Goal: Task Accomplishment & Management: Use online tool/utility

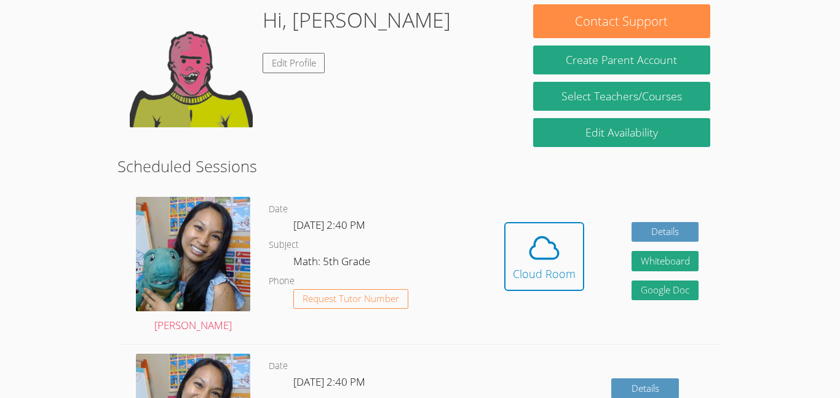
scroll to position [196, 0]
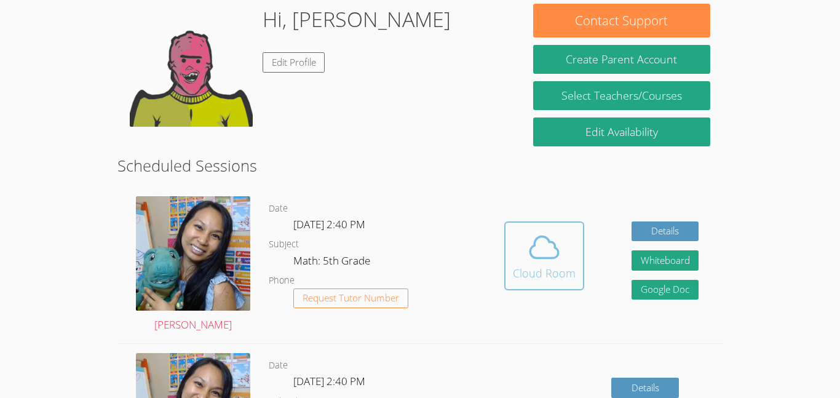
click at [565, 247] on span at bounding box center [544, 247] width 63 height 34
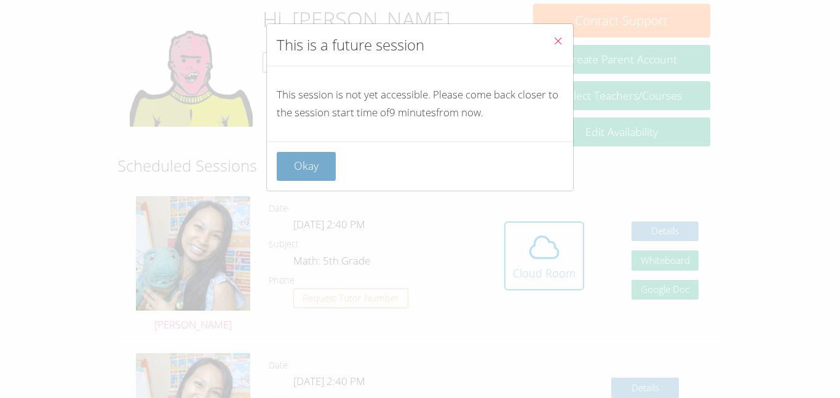
click at [324, 168] on button "Okay" at bounding box center [306, 166] width 59 height 29
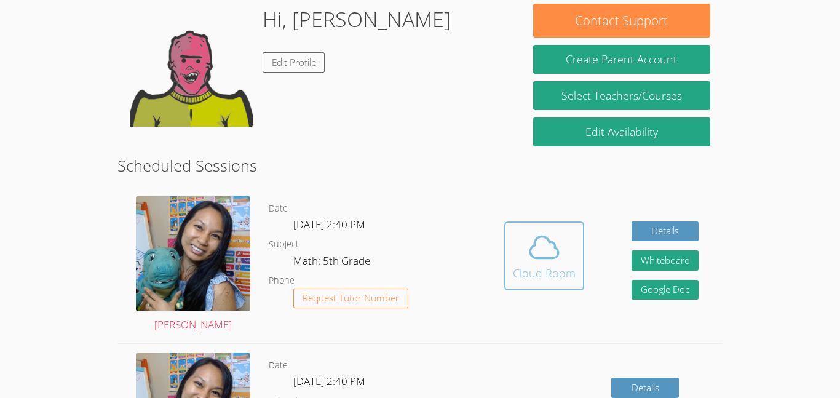
click at [546, 253] on icon at bounding box center [544, 247] width 34 height 34
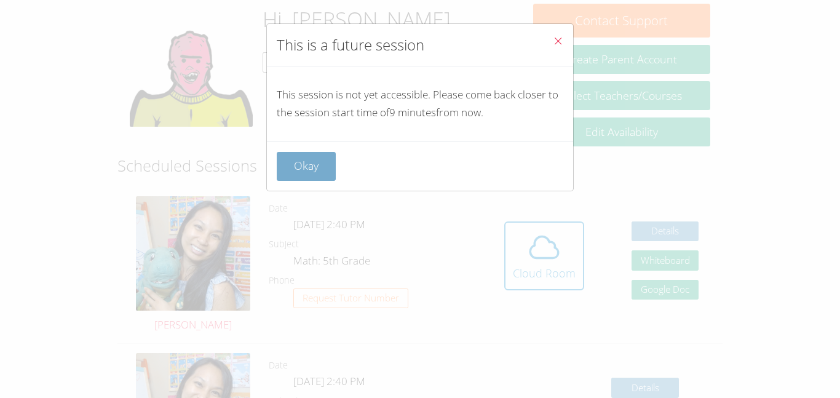
click at [313, 168] on button "Okay" at bounding box center [306, 166] width 59 height 29
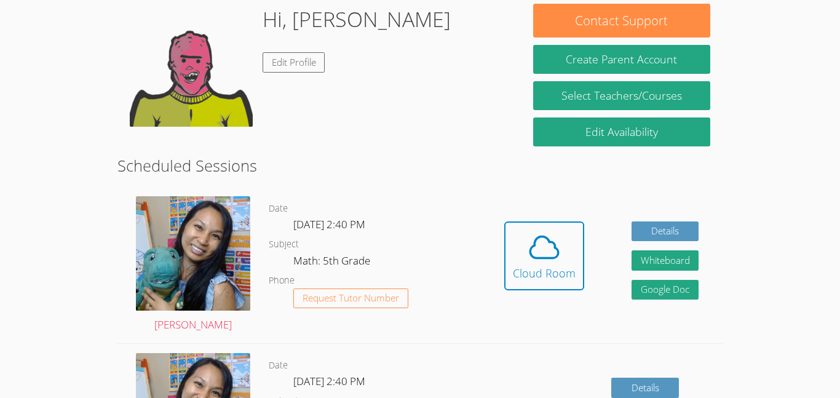
click at [840, 94] on body "Home Programs Sessions Tutors Messages Billing Logout Aaliyah Successfully auth…" at bounding box center [420, 3] width 840 height 398
click at [556, 234] on icon at bounding box center [544, 247] width 34 height 34
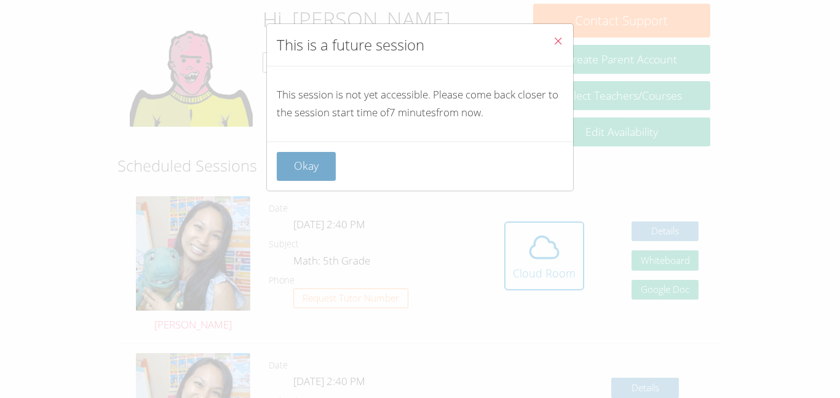
click at [316, 175] on button "Okay" at bounding box center [306, 166] width 59 height 29
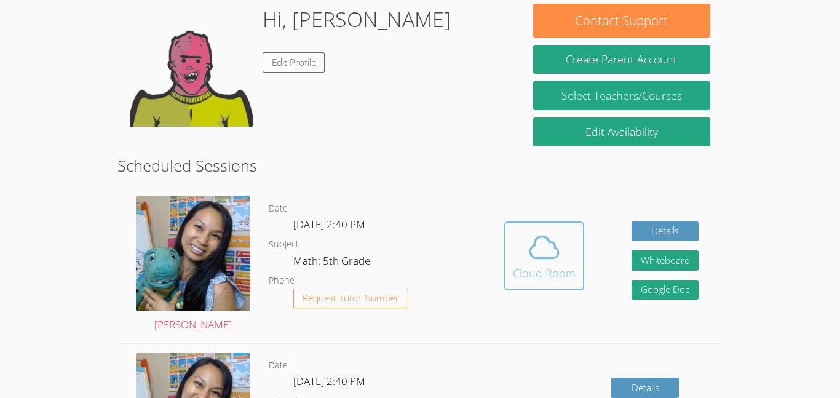
click at [554, 265] on div "Cloud Room" at bounding box center [544, 273] width 63 height 17
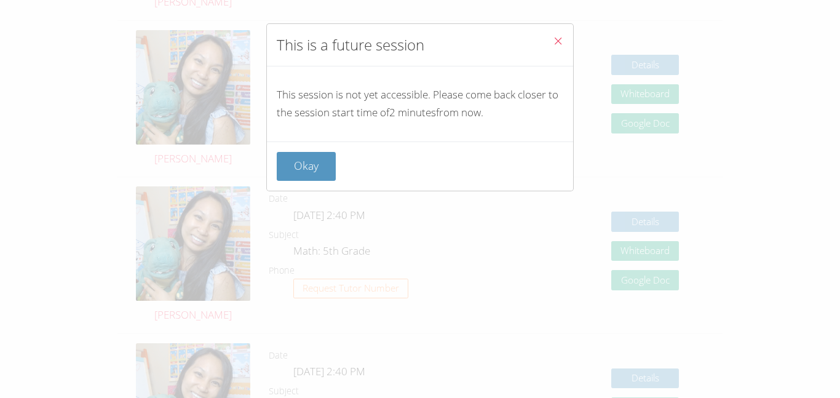
scroll to position [544, 0]
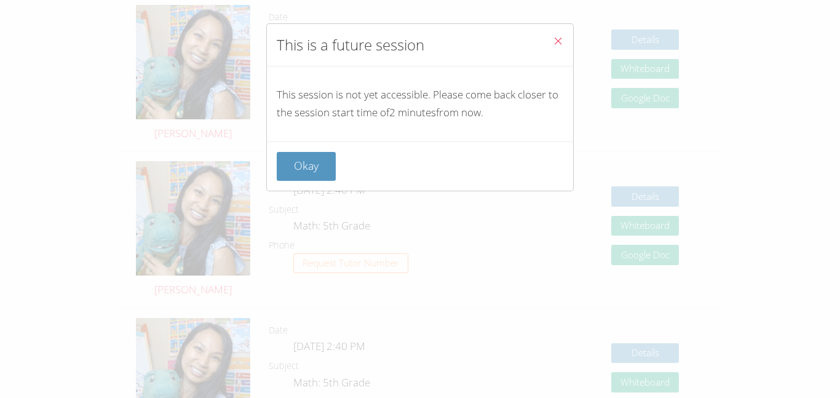
click at [7, 90] on div "This is a future session This session is not yet accessible. Please come back c…" at bounding box center [420, 199] width 840 height 398
click at [10, 93] on div "This is a future session This session is not yet accessible. Please come back c…" at bounding box center [420, 199] width 840 height 398
click at [315, 158] on button "Okay" at bounding box center [306, 166] width 59 height 29
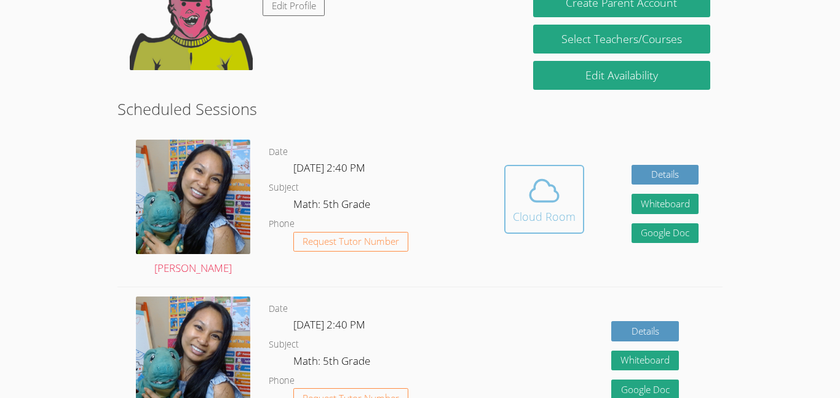
click at [525, 210] on div "Cloud Room" at bounding box center [544, 216] width 63 height 17
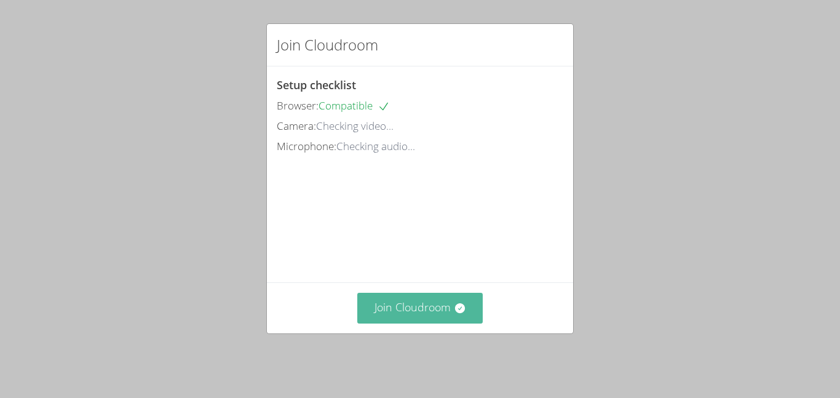
click at [413, 316] on button "Join Cloudroom" at bounding box center [420, 308] width 126 height 30
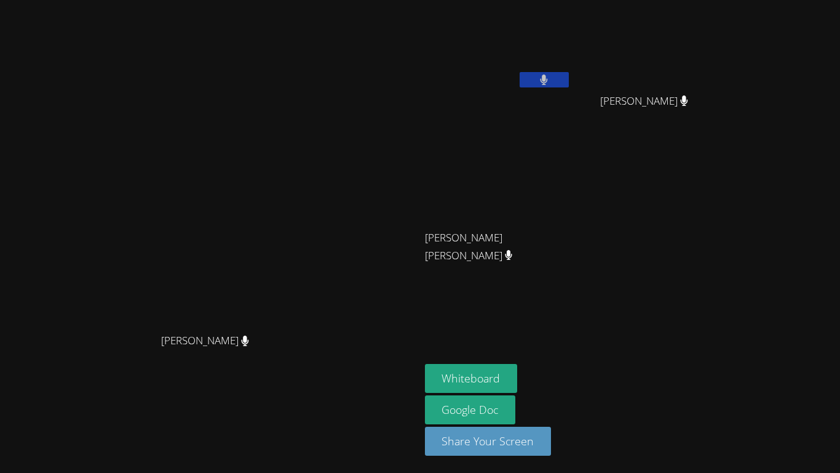
click at [569, 77] on button at bounding box center [544, 79] width 49 height 15
click at [723, 397] on div "Whiteboard Google Doc Share Your Screen" at bounding box center [574, 415] width 298 height 102
click at [518, 378] on button "Whiteboard" at bounding box center [471, 378] width 93 height 29
click at [569, 89] on div at bounding box center [544, 81] width 49 height 18
click at [551, 79] on icon at bounding box center [544, 79] width 13 height 10
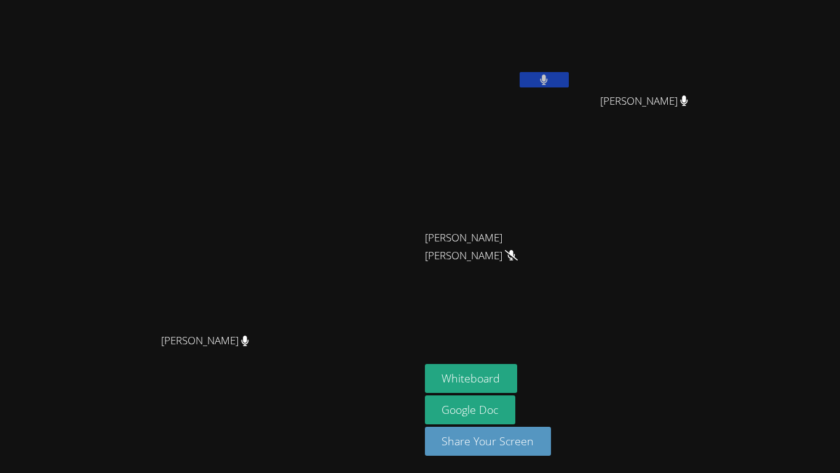
click at [548, 79] on icon at bounding box center [544, 79] width 7 height 10
click at [572, 161] on video at bounding box center [498, 183] width 146 height 82
click at [569, 82] on button at bounding box center [544, 79] width 49 height 15
click at [302, 243] on video at bounding box center [210, 212] width 185 height 231
click at [569, 74] on button at bounding box center [544, 79] width 49 height 15
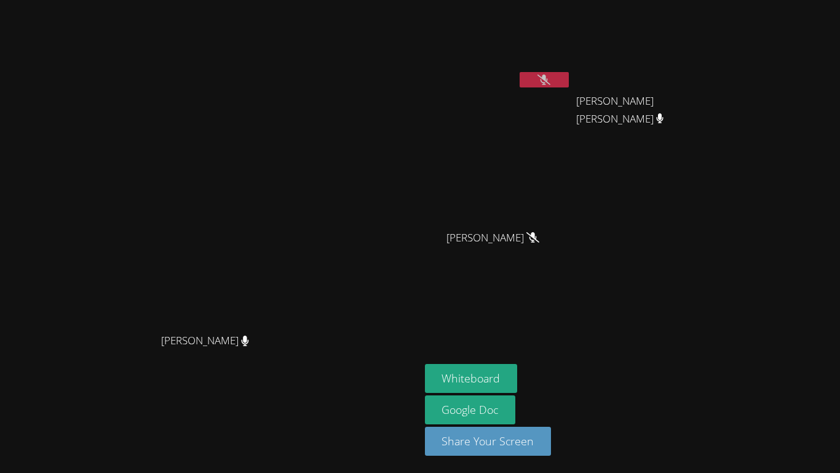
click at [302, 256] on video at bounding box center [210, 212] width 185 height 231
click at [569, 84] on button at bounding box center [544, 79] width 49 height 15
click at [569, 85] on button at bounding box center [544, 79] width 49 height 15
click at [569, 78] on button at bounding box center [544, 79] width 49 height 15
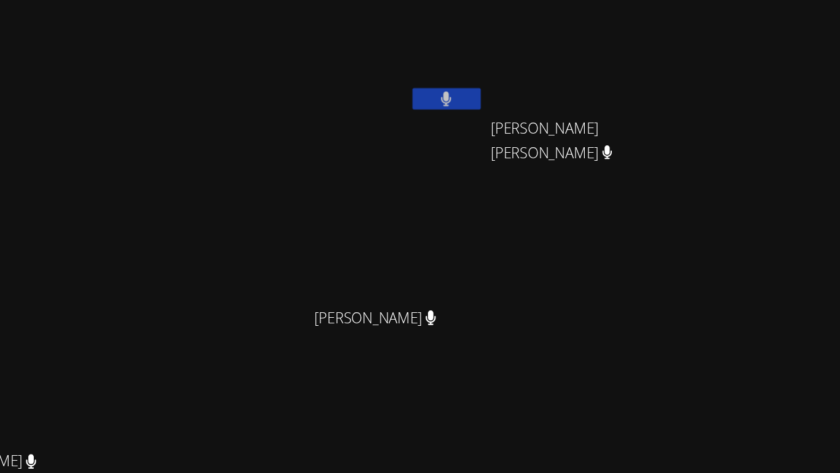
click at [557, 224] on div "KAMILAH SANTOS" at bounding box center [498, 248] width 146 height 49
click at [569, 82] on button at bounding box center [544, 79] width 49 height 15
click at [520, 72] on button at bounding box center [544, 79] width 49 height 15
click at [569, 79] on button at bounding box center [544, 79] width 49 height 15
click at [572, 62] on video at bounding box center [498, 46] width 146 height 82
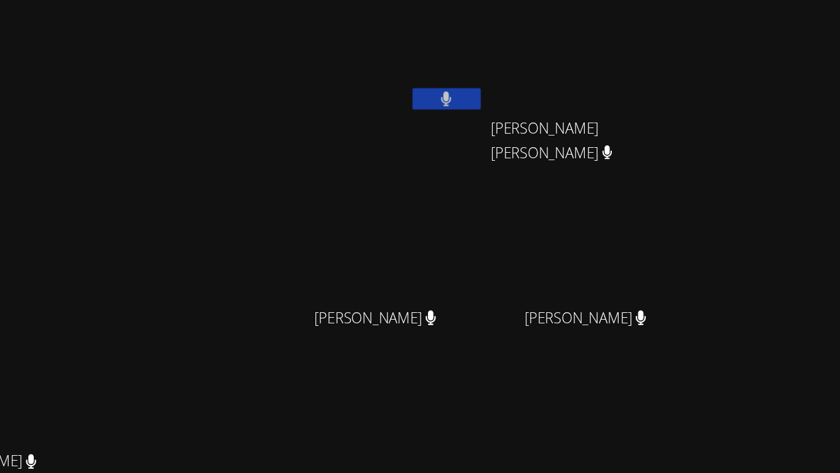
click at [569, 86] on button at bounding box center [544, 79] width 49 height 15
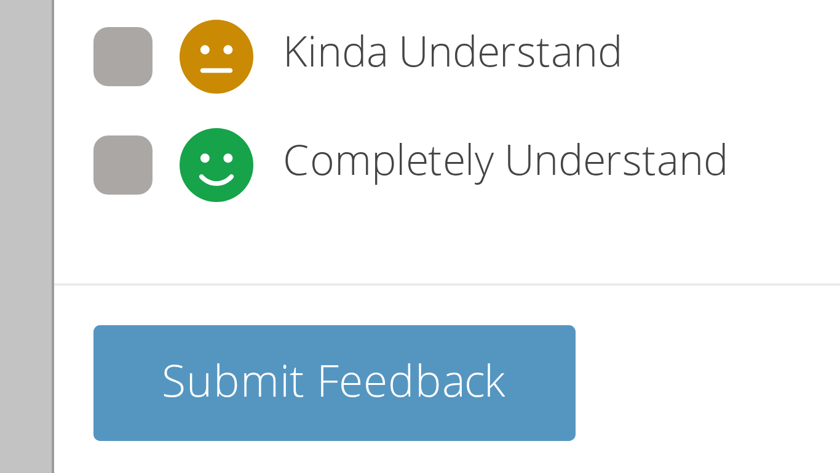
click at [298, 147] on span at bounding box center [298, 147] width 0 height 0
click at [298, 135] on input "Completely Understand" at bounding box center [303, 135] width 10 height 10
radio input "true"
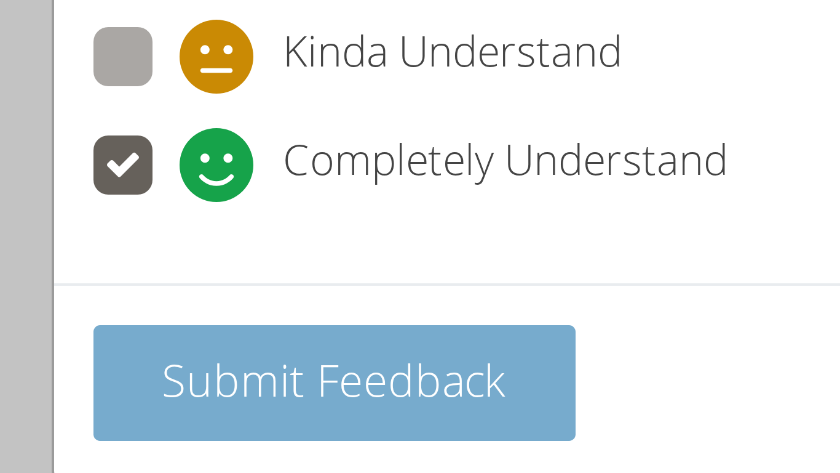
click at [333, 186] on span "Submit Feedback" at bounding box center [337, 191] width 86 height 15
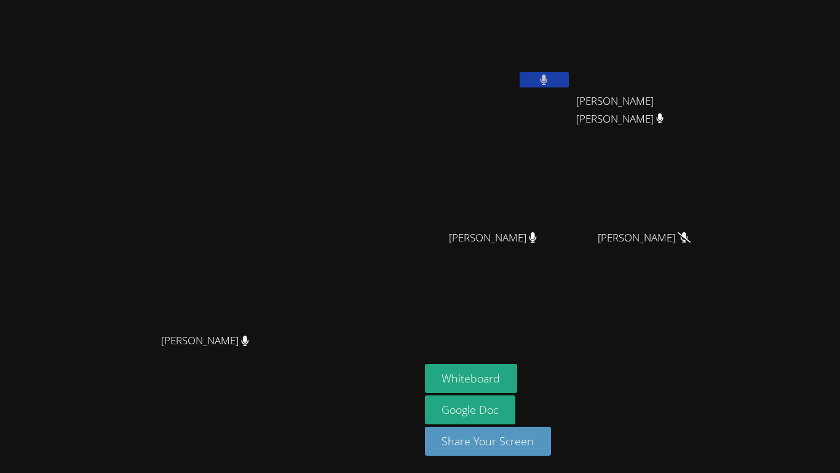
click at [572, 78] on video at bounding box center [498, 46] width 146 height 82
click at [572, 95] on div "Aaliyah Trevino" at bounding box center [498, 71] width 146 height 132
click at [569, 84] on button at bounding box center [544, 79] width 49 height 15
click at [569, 81] on button at bounding box center [544, 79] width 49 height 15
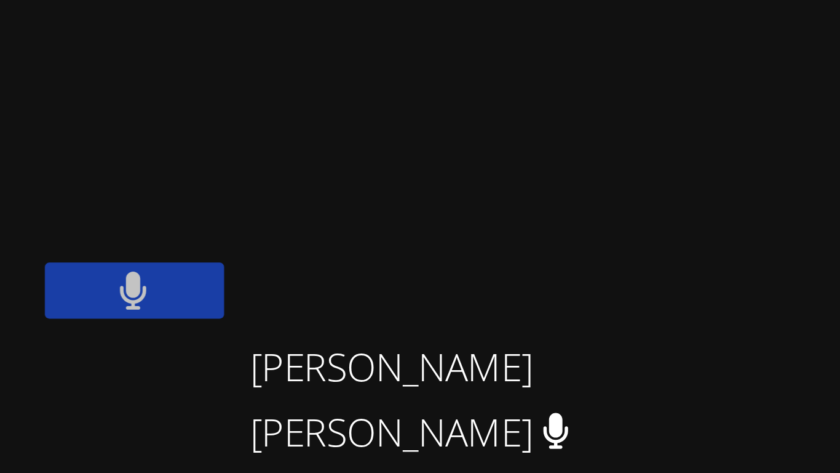
click at [569, 79] on button at bounding box center [544, 79] width 49 height 15
